Goal: Task Accomplishment & Management: Use online tool/utility

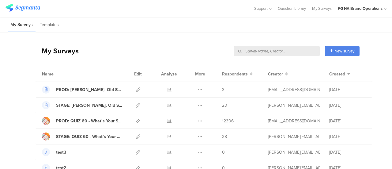
click at [294, 51] on input "text" at bounding box center [277, 51] width 86 height 10
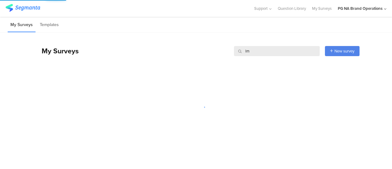
type input "lms"
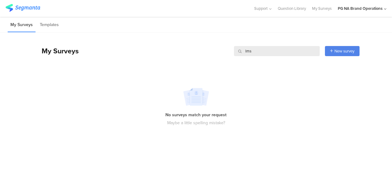
click at [294, 51] on input "lms" at bounding box center [277, 51] width 86 height 10
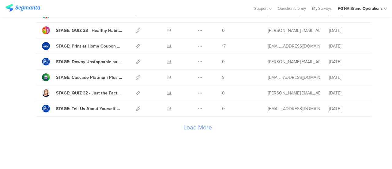
scroll to position [749, 0]
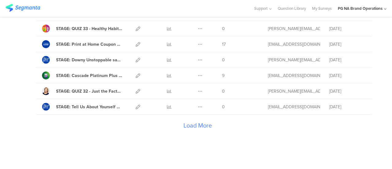
type input "STAGE:"
click at [197, 118] on div "Load More" at bounding box center [198, 127] width 324 height 25
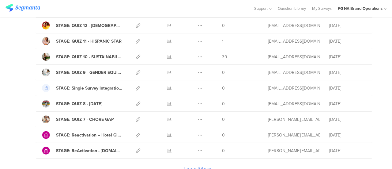
scroll to position [1530, 0]
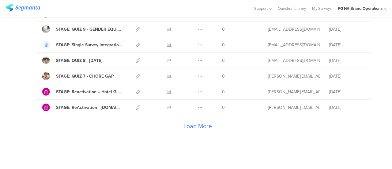
click at [201, 116] on div "Load More" at bounding box center [198, 127] width 324 height 25
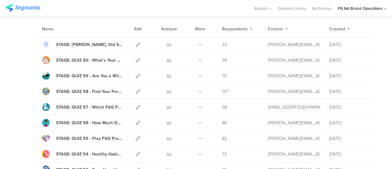
scroll to position [0, 0]
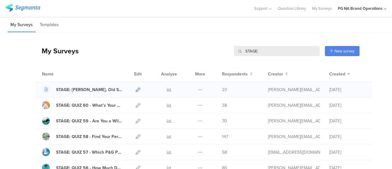
click at [136, 89] on icon at bounding box center [138, 89] width 5 height 5
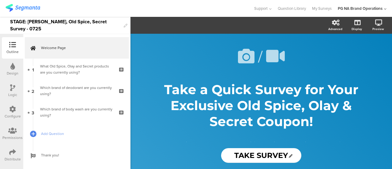
click at [10, 153] on icon at bounding box center [12, 152] width 7 height 7
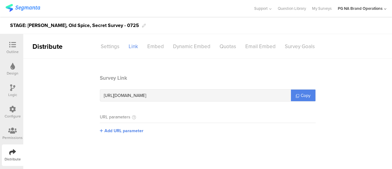
click at [5, 110] on div "Configure" at bounding box center [12, 111] width 21 height 21
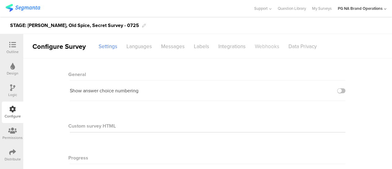
click at [264, 41] on div "Webhooks" at bounding box center [267, 46] width 34 height 11
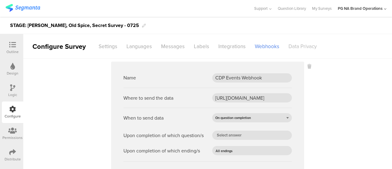
click at [294, 51] on div "Data Privacy" at bounding box center [302, 46] width 37 height 11
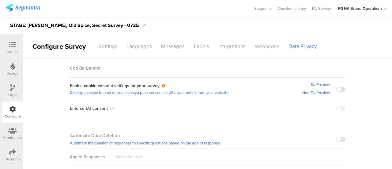
click at [265, 41] on div "Webhooks" at bounding box center [267, 46] width 34 height 11
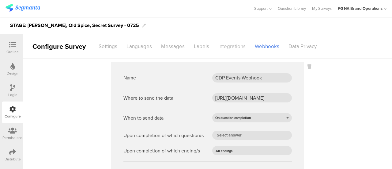
click at [226, 47] on div "Integrations" at bounding box center [232, 46] width 36 height 11
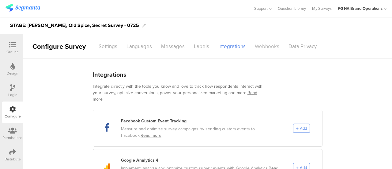
click at [265, 41] on div "Webhooks" at bounding box center [267, 46] width 34 height 11
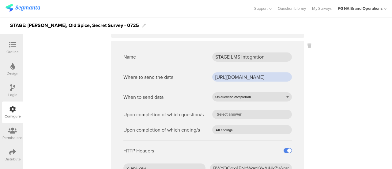
drag, startPoint x: 256, startPoint y: 78, endPoint x: 202, endPoint y: 76, distance: 54.0
click at [202, 76] on div "Where to send the data https://api-test.pg.com/brandbuilding/consumer/v1/loyalt…" at bounding box center [208, 77] width 169 height 20
click at [337, 94] on sg-webhook-settings "Name CDP Events Webhook Where to send the data https://fn.segmentapis.com/?b=dU…" at bounding box center [207, 62] width 369 height 393
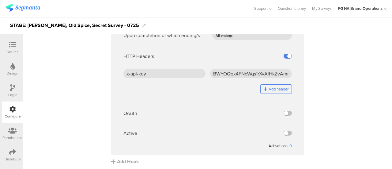
scroll to position [291, 0]
click at [286, 111] on label at bounding box center [288, 112] width 8 height 5
click at [0, 0] on input "checkbox" at bounding box center [0, 0] width 0 height 0
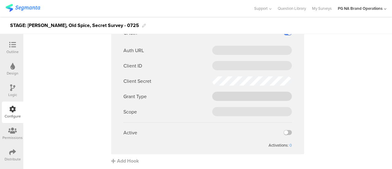
scroll to position [338, 0]
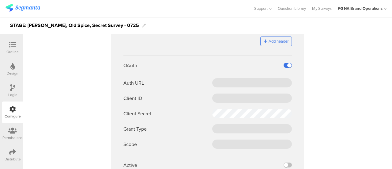
click at [286, 66] on label at bounding box center [288, 65] width 8 height 5
click at [0, 0] on input "checkbox" at bounding box center [0, 0] width 0 height 0
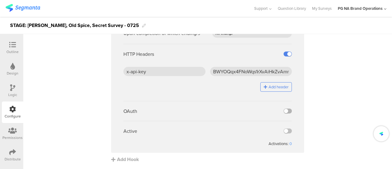
scroll to position [291, 0]
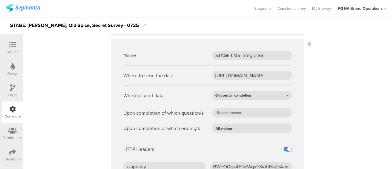
scroll to position [228, 0]
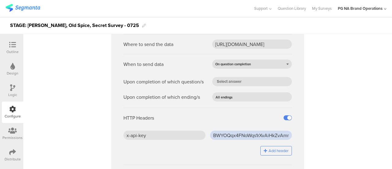
click at [228, 136] on input "BWYOQqx4FNoWqs1rXvAiHkZvAmn9GSBW" at bounding box center [251, 135] width 82 height 9
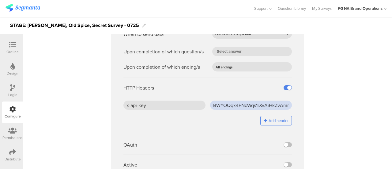
scroll to position [291, 0]
